Goal: Information Seeking & Learning: Learn about a topic

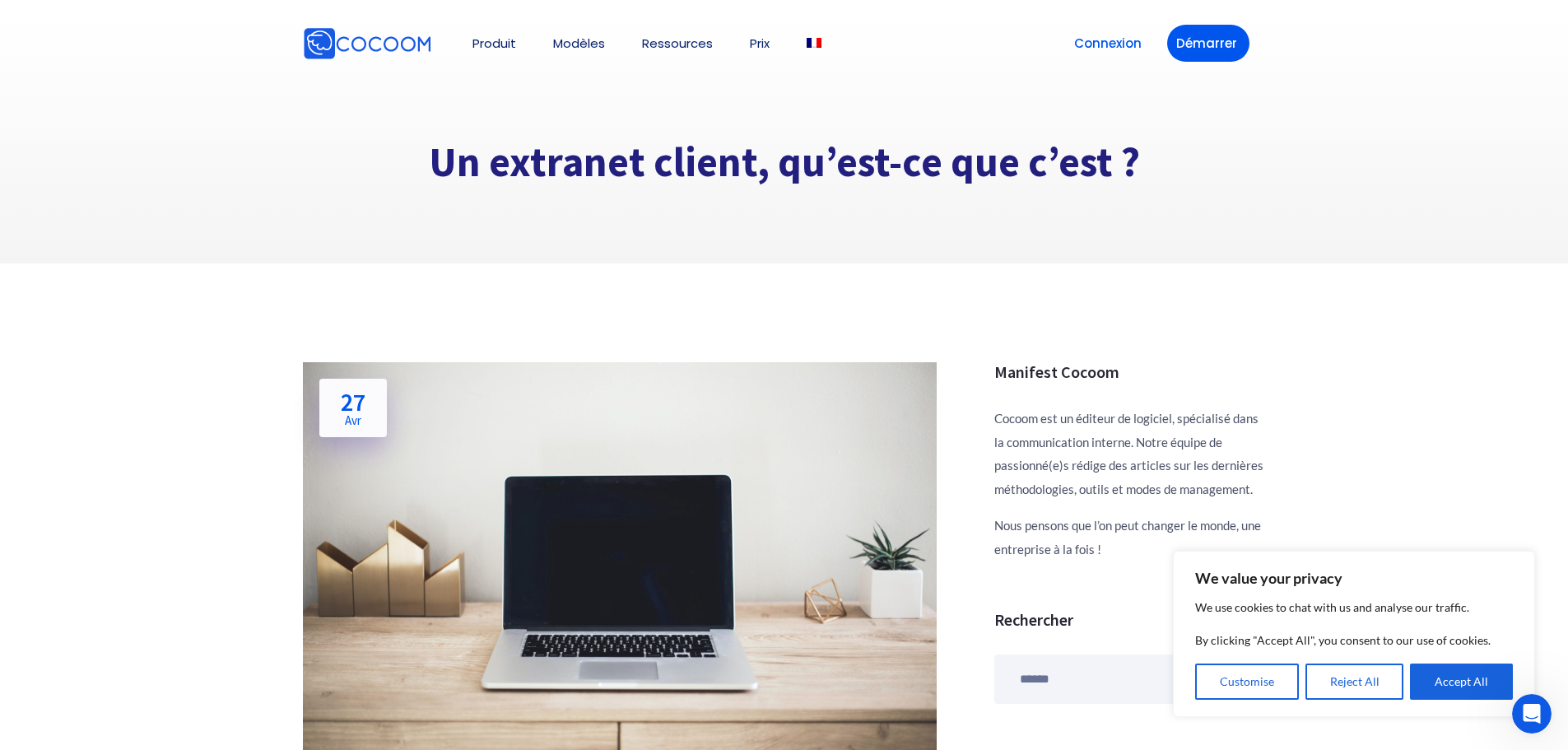
drag, startPoint x: 1218, startPoint y: 248, endPoint x: 1090, endPoint y: 312, distance: 143.1
click at [1052, 233] on div at bounding box center [784, 139] width 1568 height 247
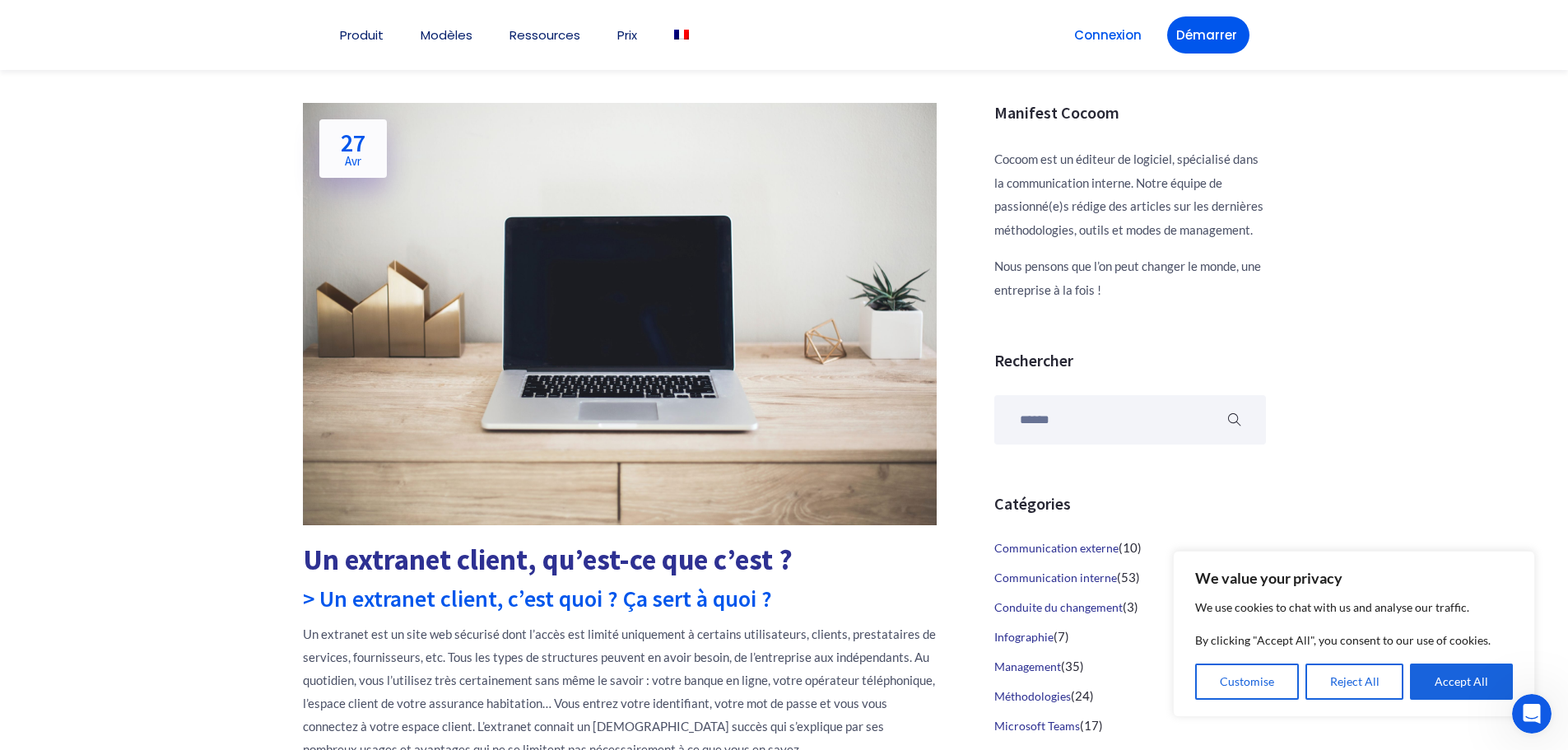
scroll to position [494, 0]
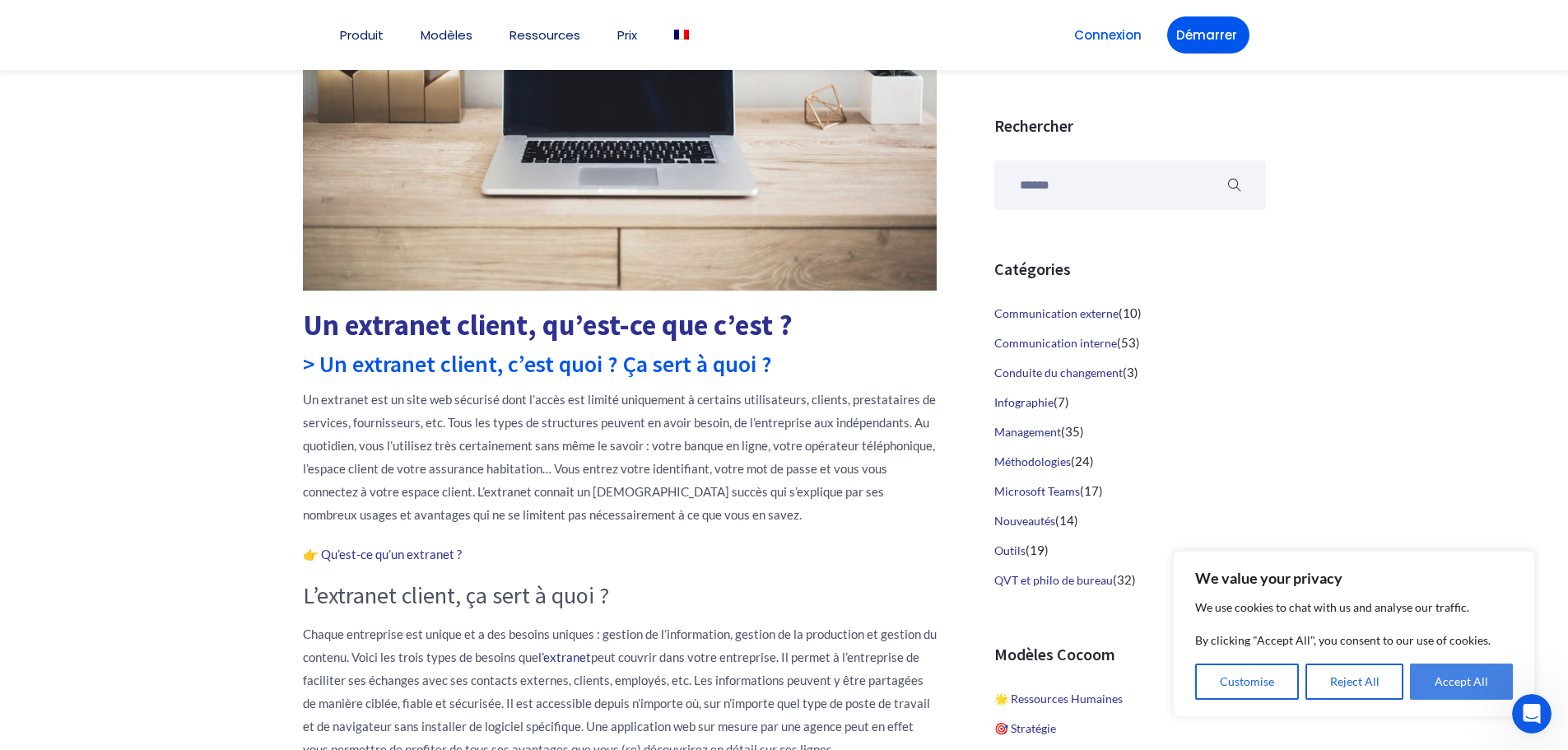
click at [1449, 682] on button "Accept All" at bounding box center [1460, 681] width 103 height 36
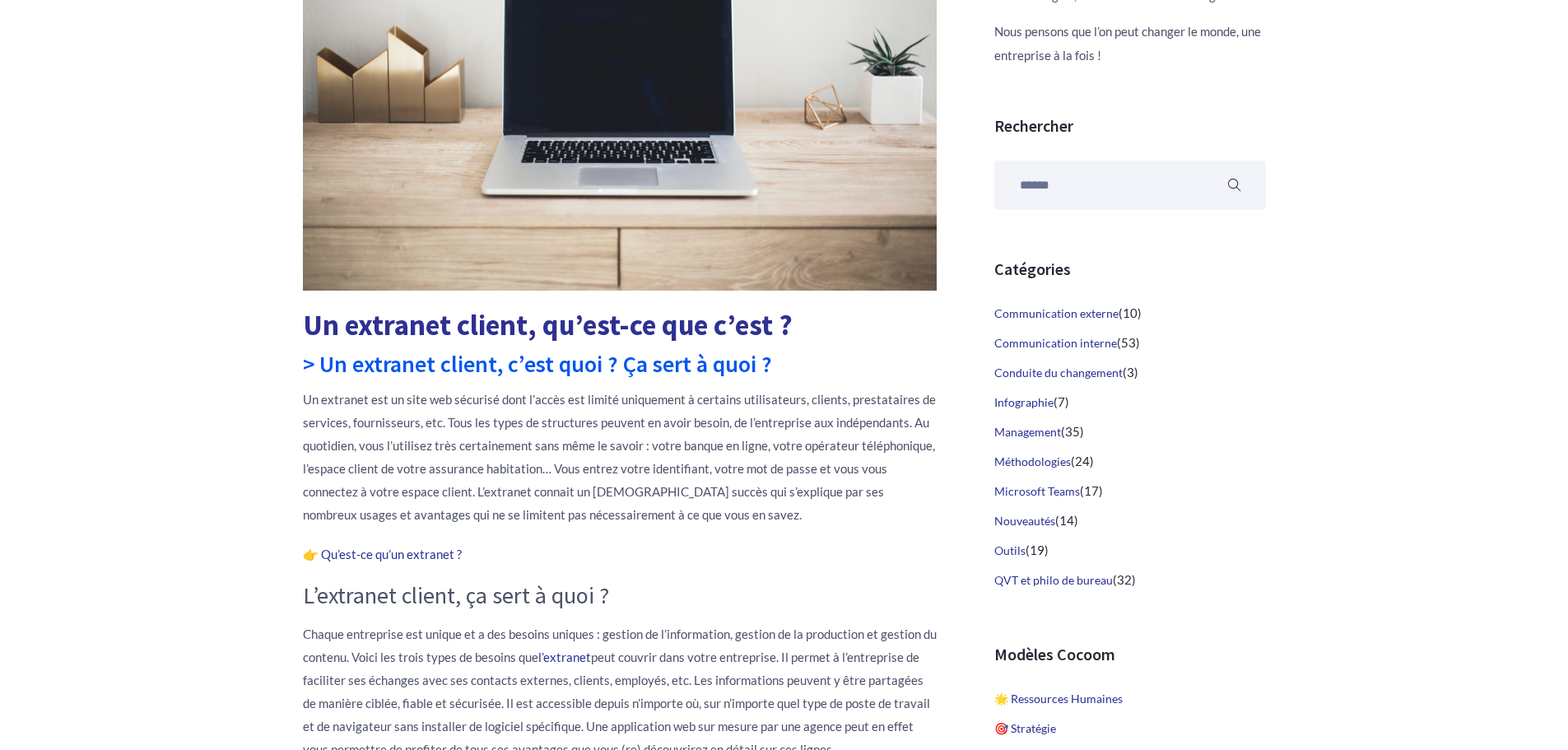
scroll to position [494, 0]
drag, startPoint x: 829, startPoint y: 408, endPoint x: 784, endPoint y: 366, distance: 61.6
click at [780, 366] on h2 "> Un extranet client, c’est quoi ? Ça sert à quoi ?" at bounding box center [620, 364] width 634 height 23
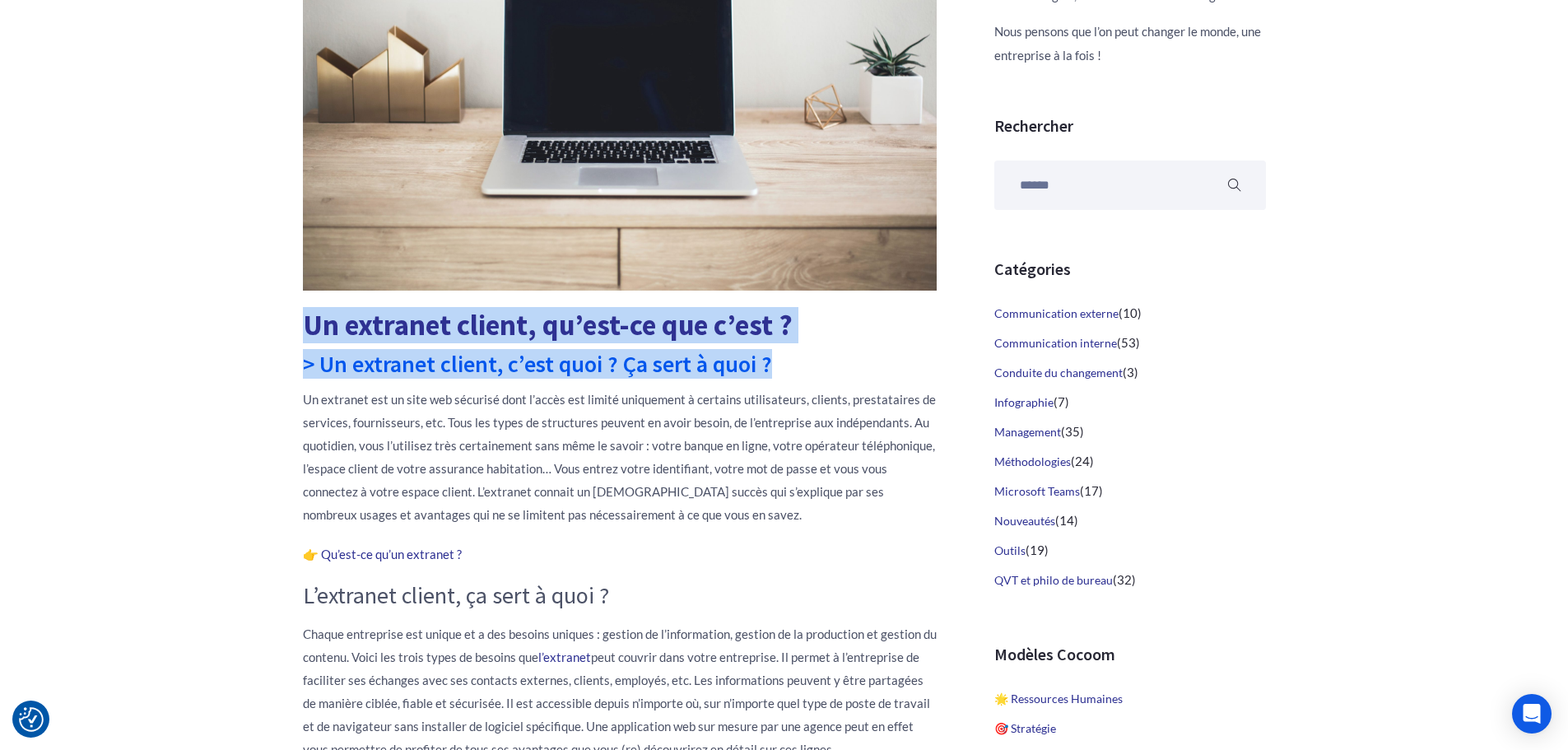
drag, startPoint x: 774, startPoint y: 366, endPoint x: 311, endPoint y: 324, distance: 464.9
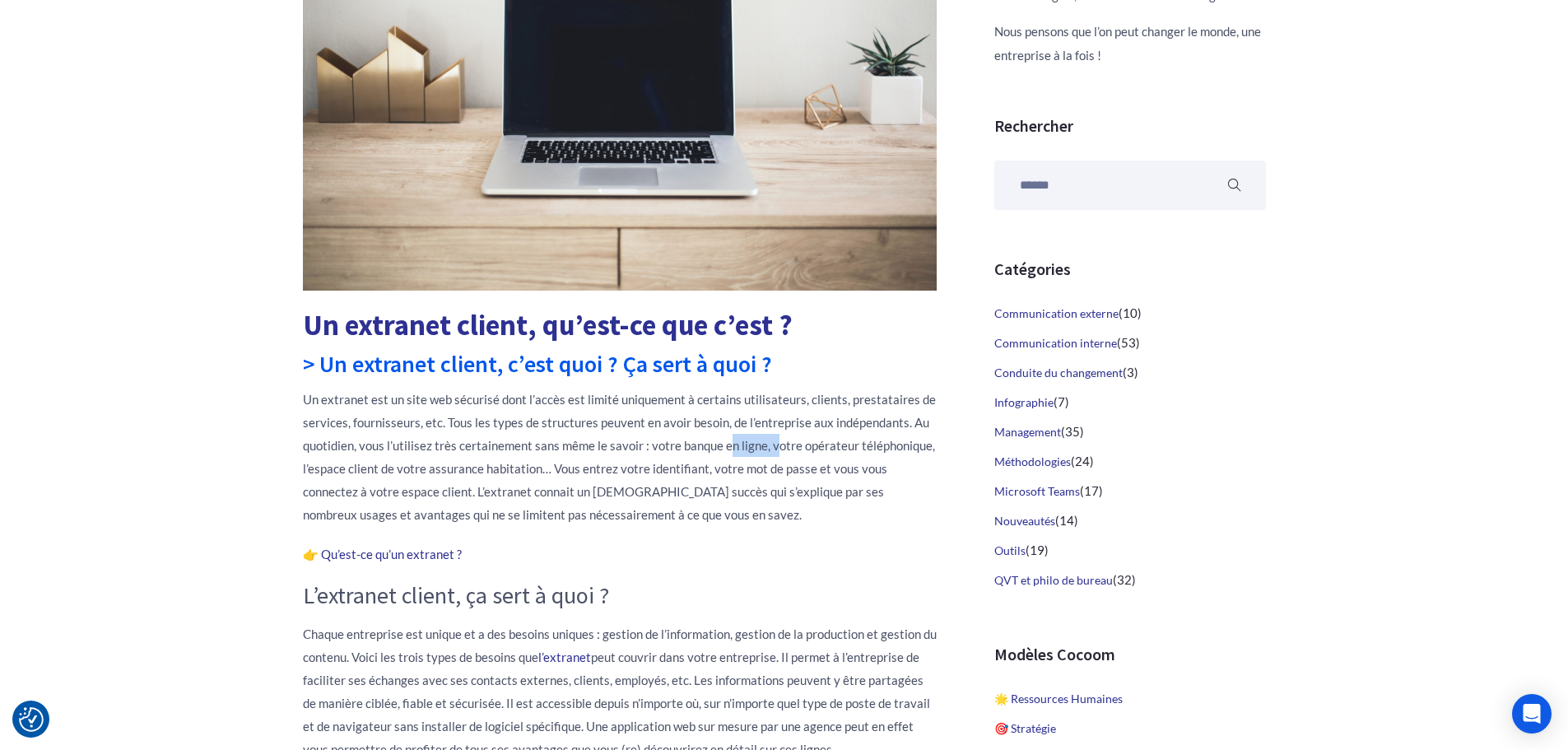
drag, startPoint x: 863, startPoint y: 433, endPoint x: 728, endPoint y: 450, distance: 136.1
click at [726, 449] on p "Un extranet est un site web sécurisé dont l’accès est limité uniquement à certa…" at bounding box center [620, 457] width 634 height 138
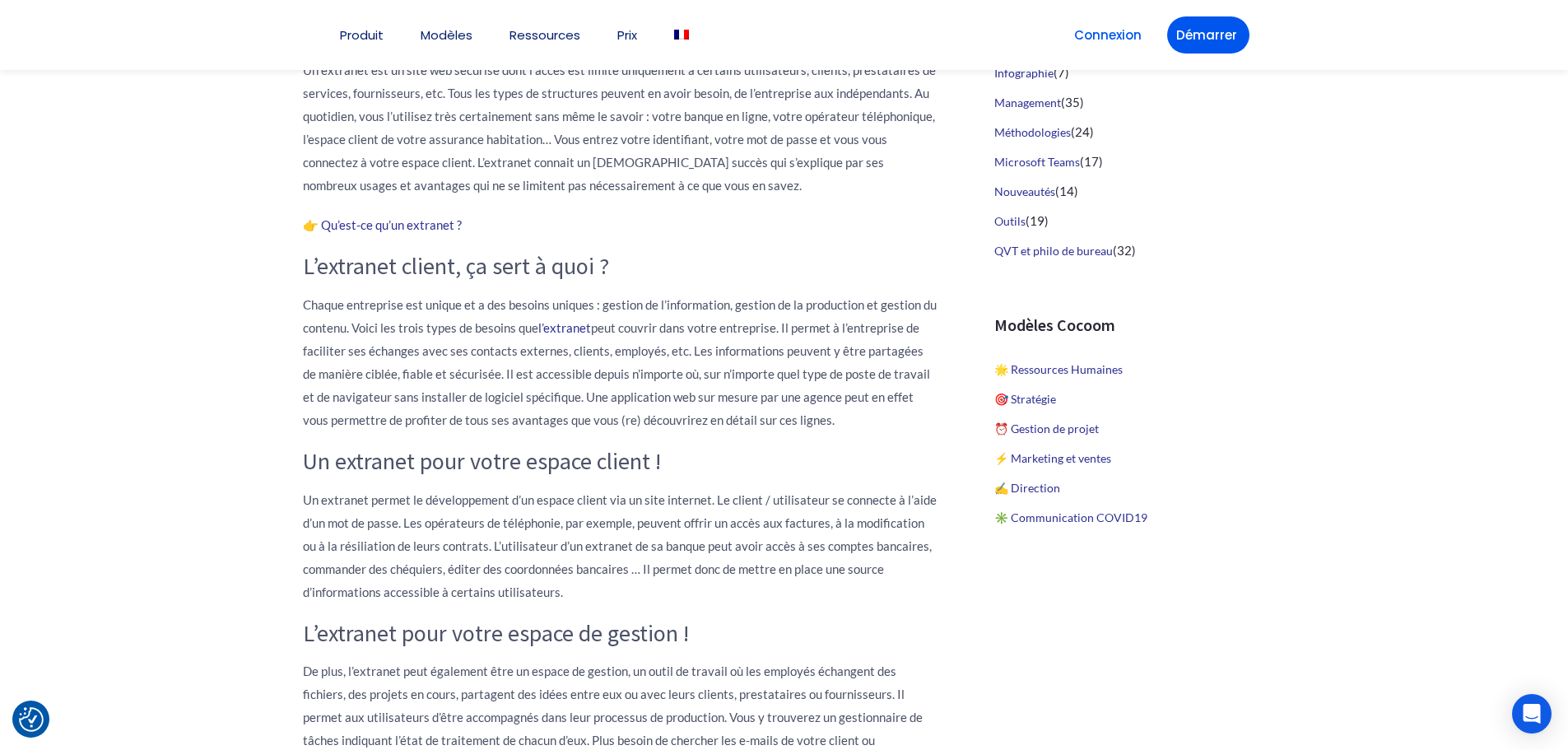
click at [752, 269] on h3 "L’extranet client, ça sert à quoi ?" at bounding box center [620, 266] width 634 height 28
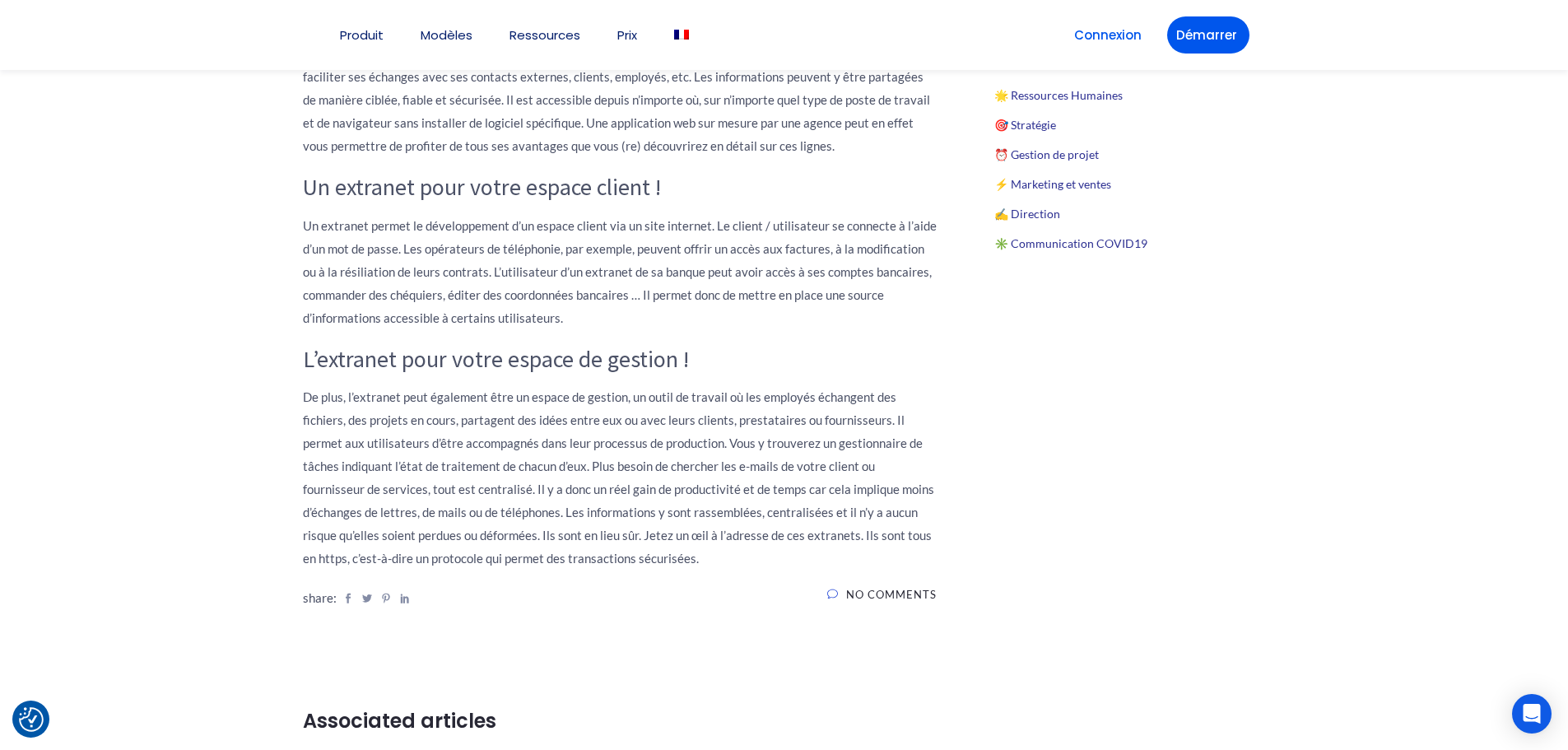
scroll to position [1153, 0]
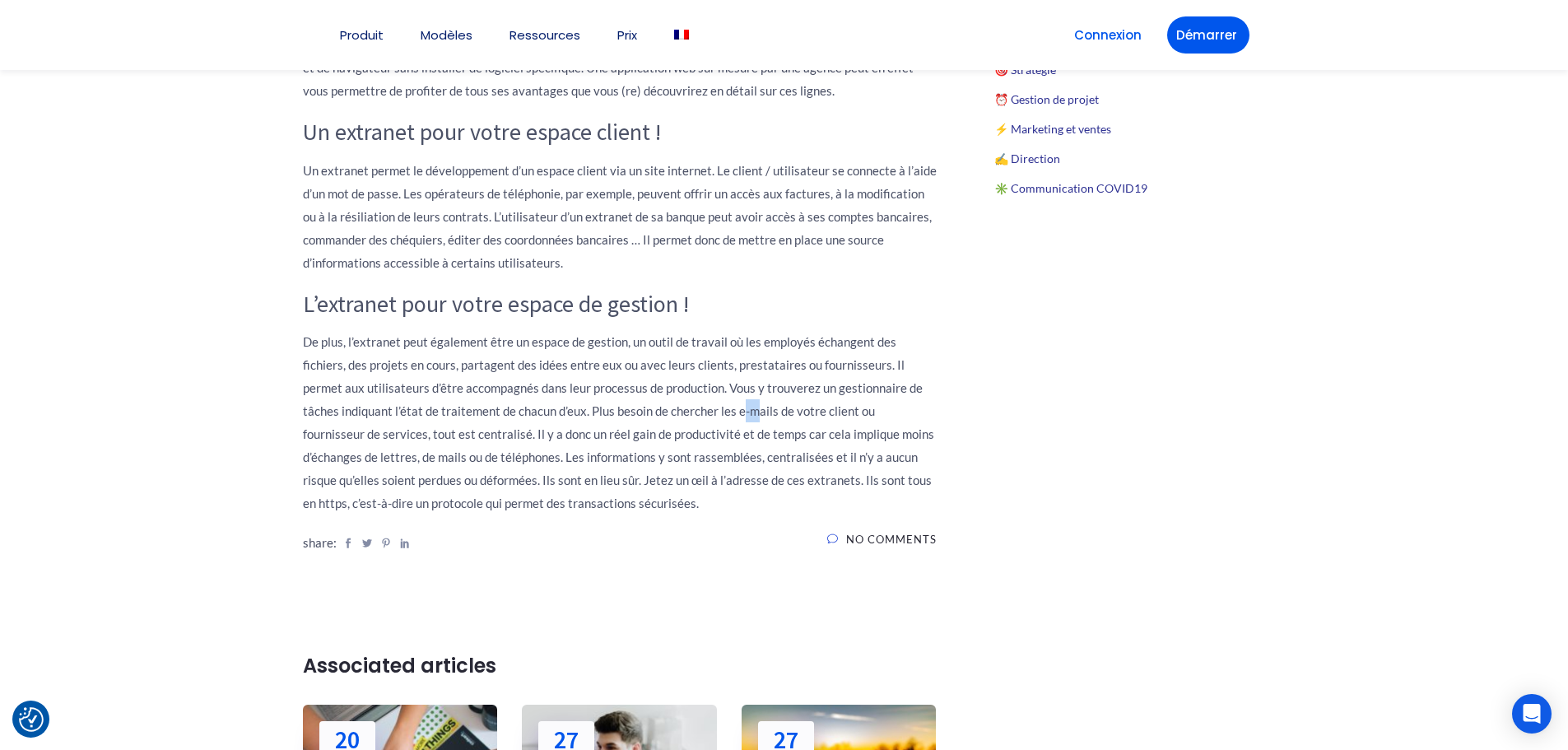
drag, startPoint x: 797, startPoint y: 491, endPoint x: 706, endPoint y: 421, distance: 114.8
click at [706, 421] on p "De plus, l’extranet peut également être un espace de gestion, un outil de trava…" at bounding box center [620, 423] width 634 height 185
click at [771, 300] on h3 "L’extranet pour votre espace de gestion !" at bounding box center [620, 304] width 634 height 28
drag, startPoint x: 1288, startPoint y: 294, endPoint x: 773, endPoint y: 373, distance: 521.0
click at [773, 373] on p "De plus, l’extranet peut également être un espace de gestion, un outil de trava…" at bounding box center [620, 423] width 634 height 185
